Goal: Navigation & Orientation: Go to known website

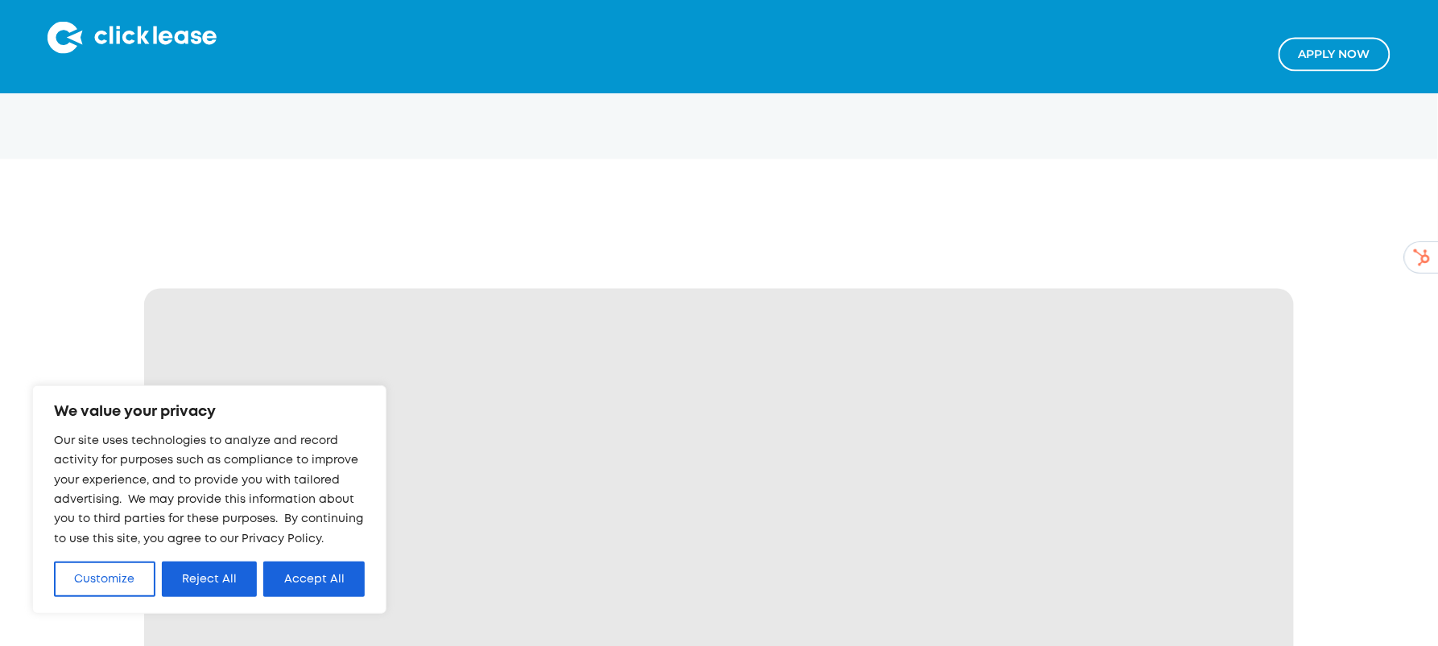
scroll to position [803, 0]
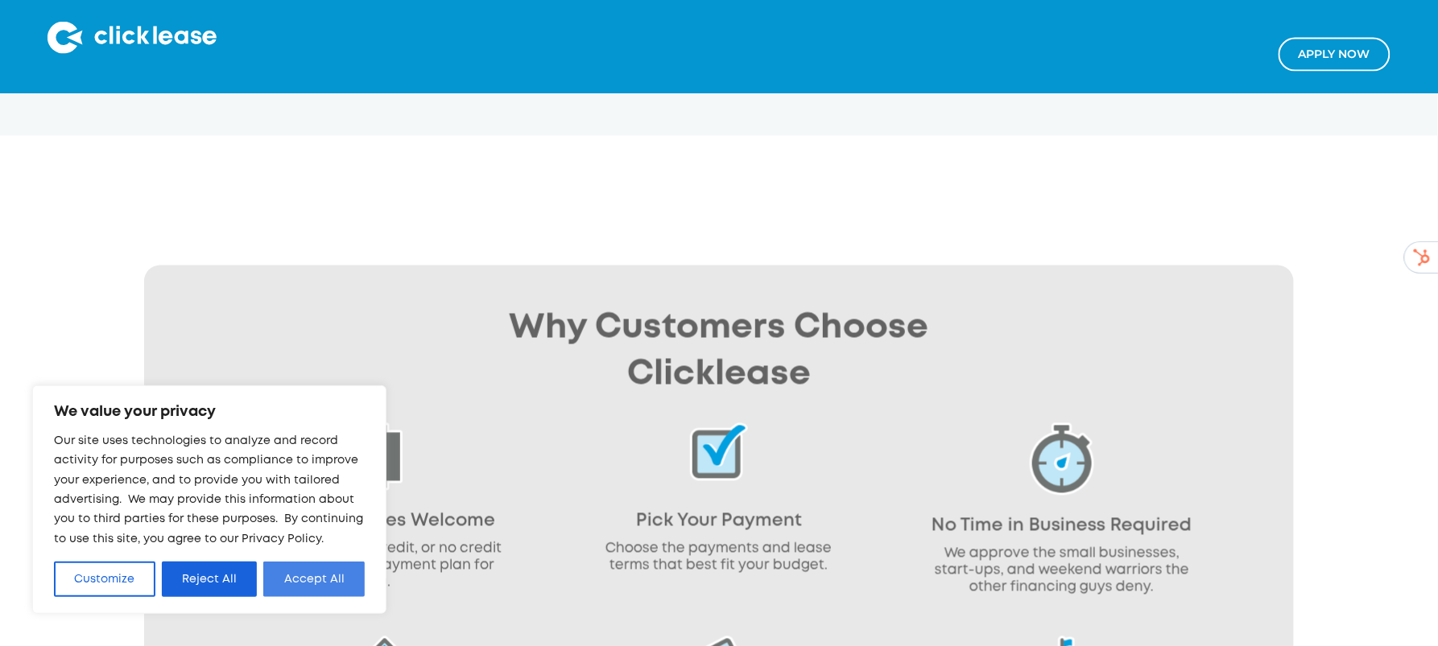
click at [305, 584] on button "Accept All" at bounding box center [313, 579] width 101 height 35
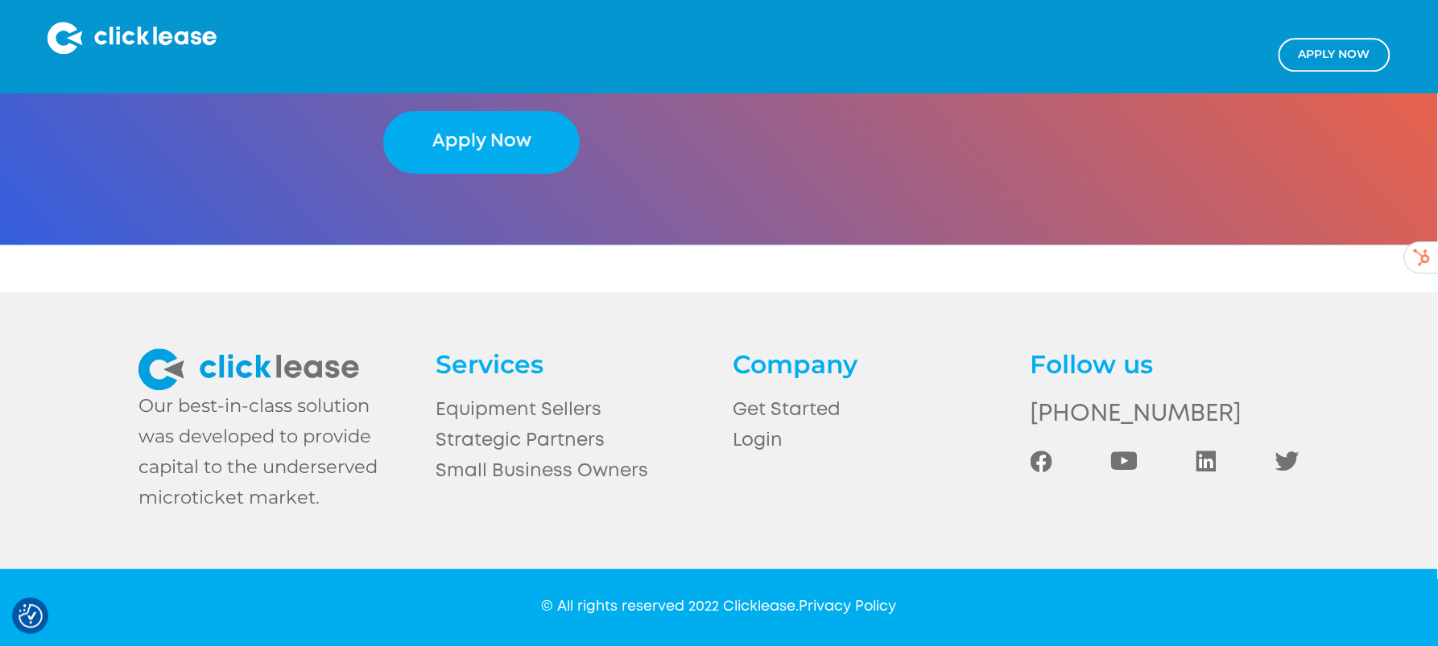
scroll to position [3516, 0]
click at [749, 446] on link "Login" at bounding box center [867, 441] width 269 height 31
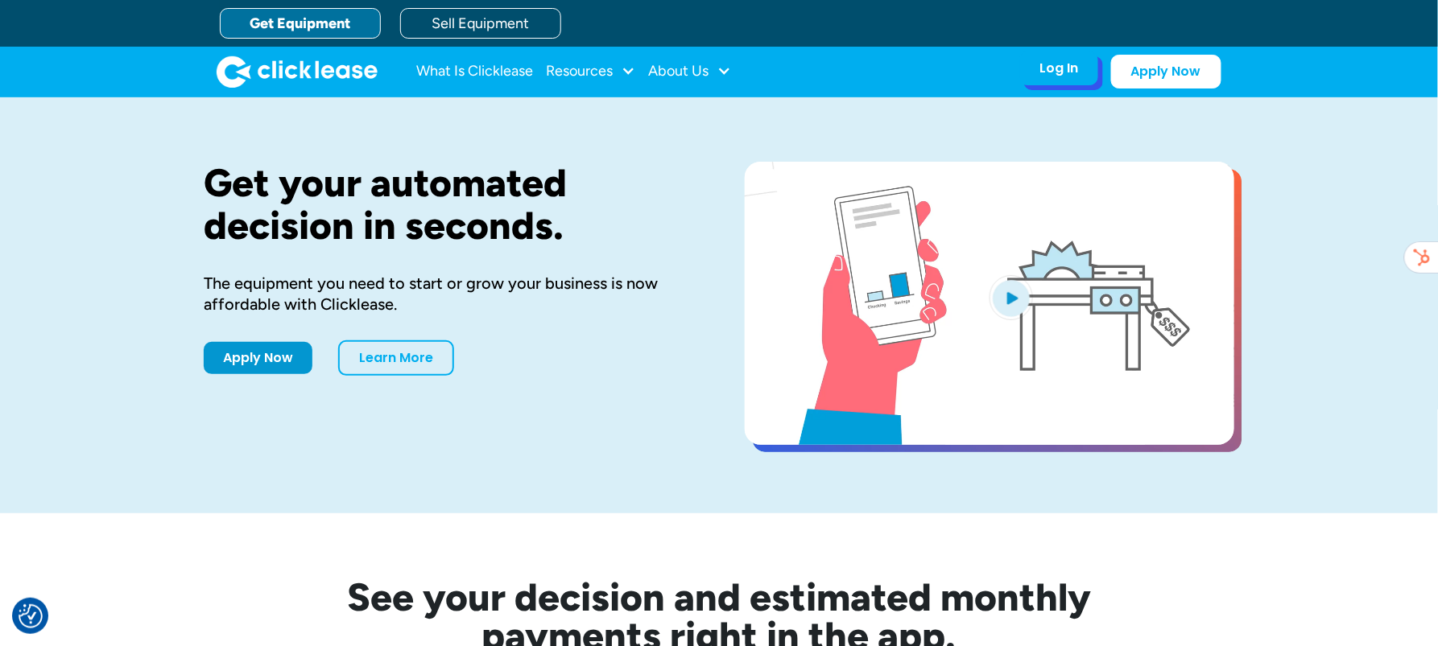
click at [1057, 66] on div "Log In" at bounding box center [1058, 68] width 39 height 16
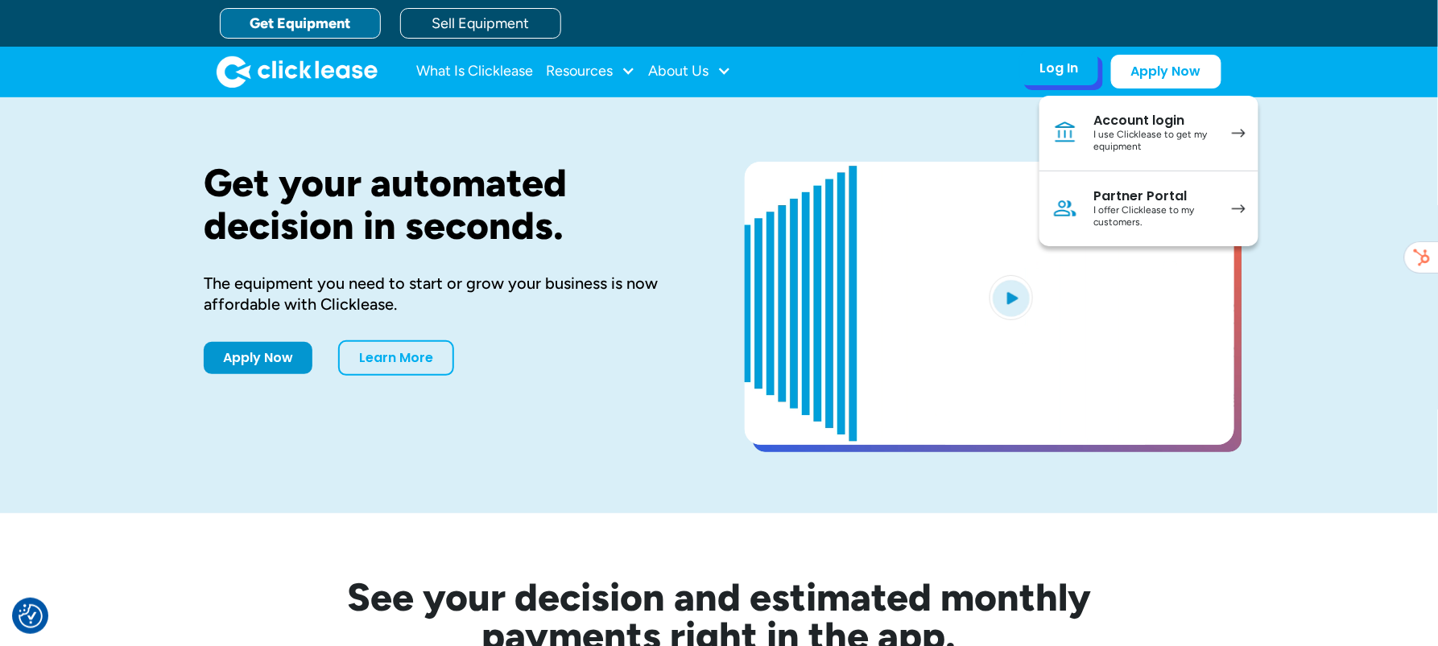
click at [1156, 200] on div "Partner Portal" at bounding box center [1155, 196] width 122 height 16
